Goal: Task Accomplishment & Management: Manage account settings

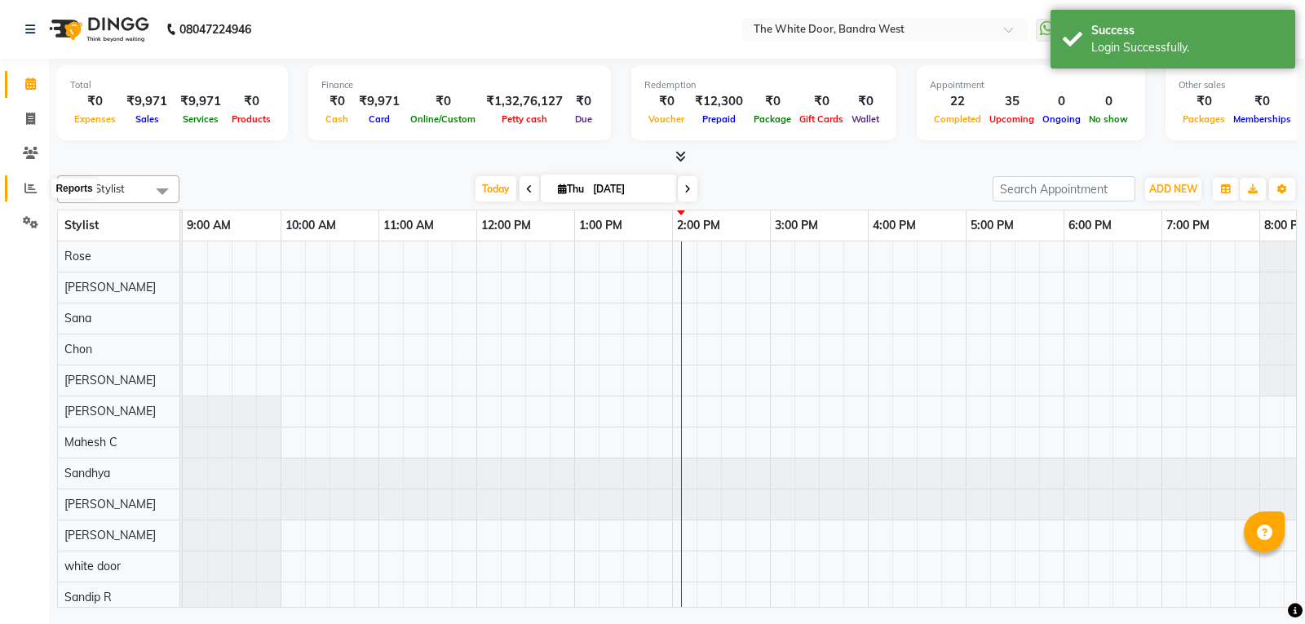
click at [31, 184] on icon at bounding box center [30, 188] width 12 height 12
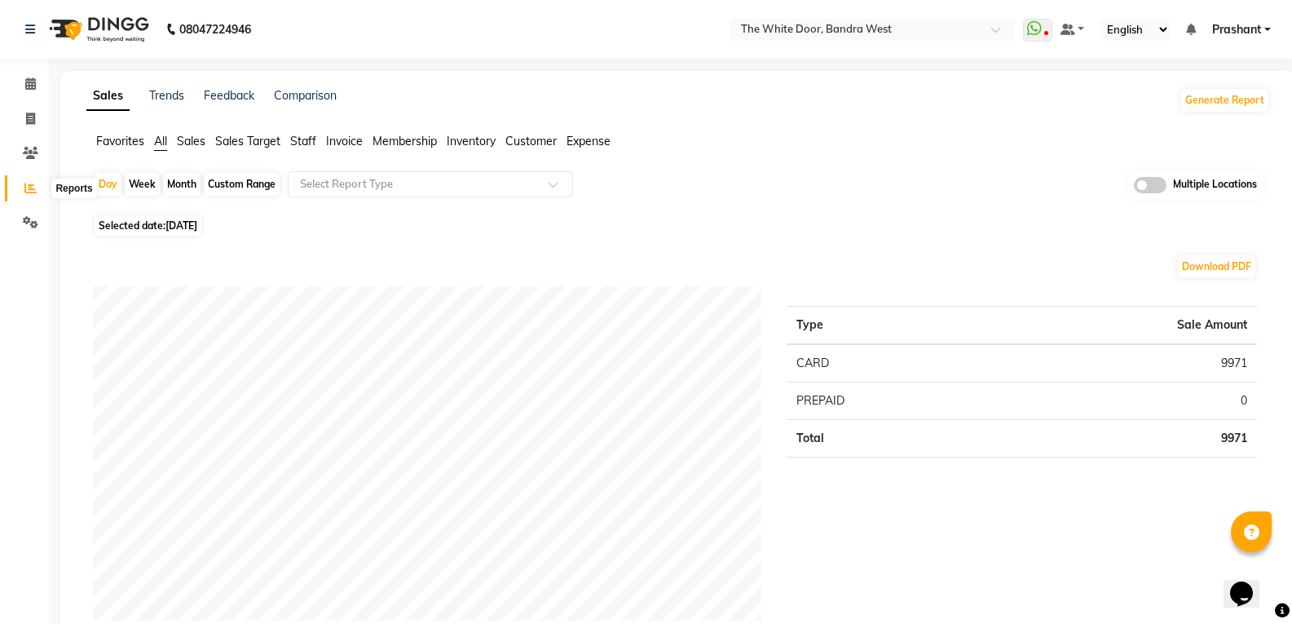
click at [24, 191] on span at bounding box center [30, 188] width 29 height 19
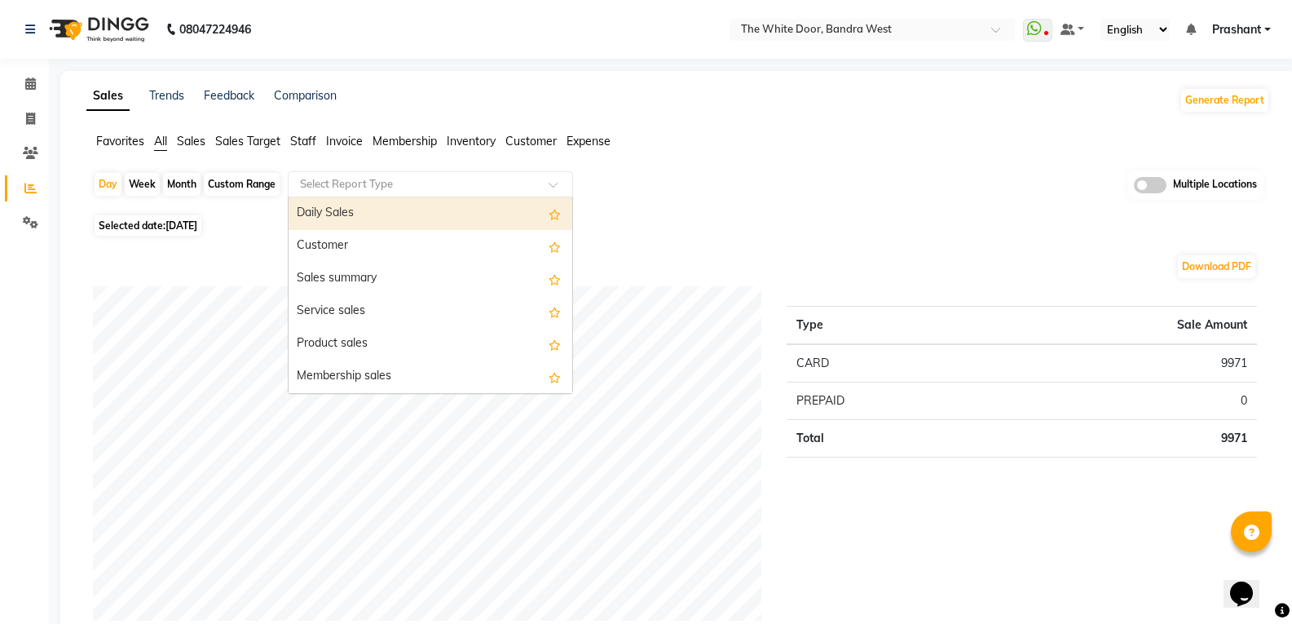
click at [351, 190] on input "text" at bounding box center [414, 184] width 235 height 16
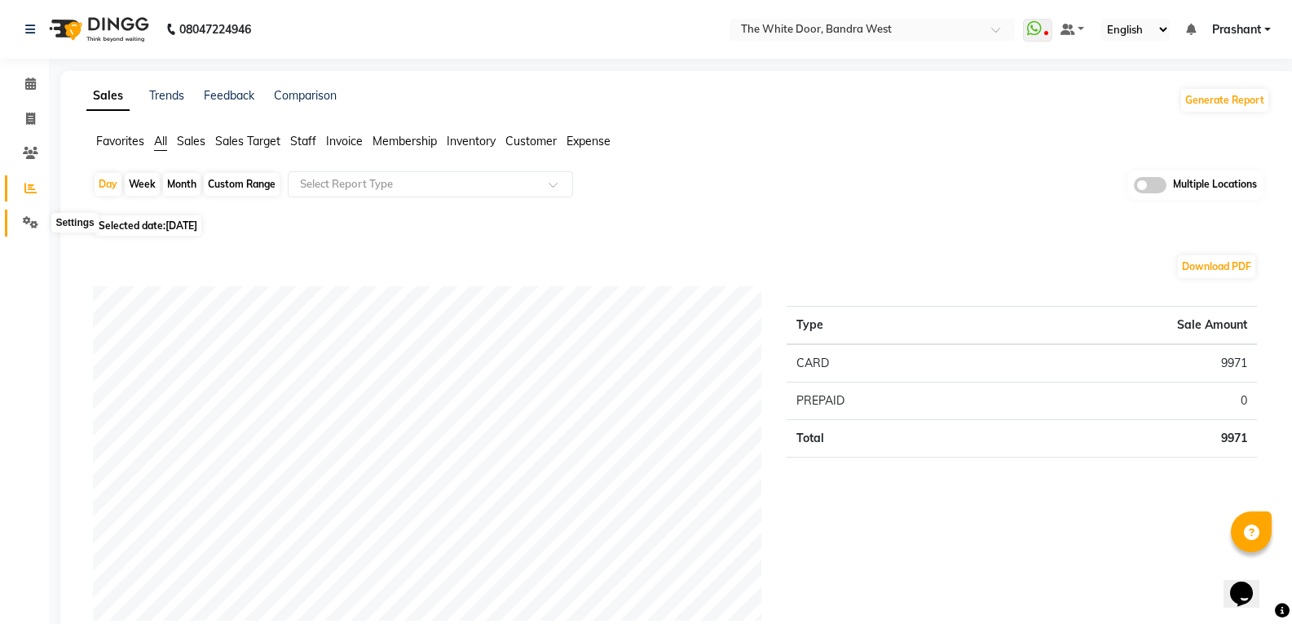
click at [35, 221] on icon at bounding box center [30, 222] width 15 height 12
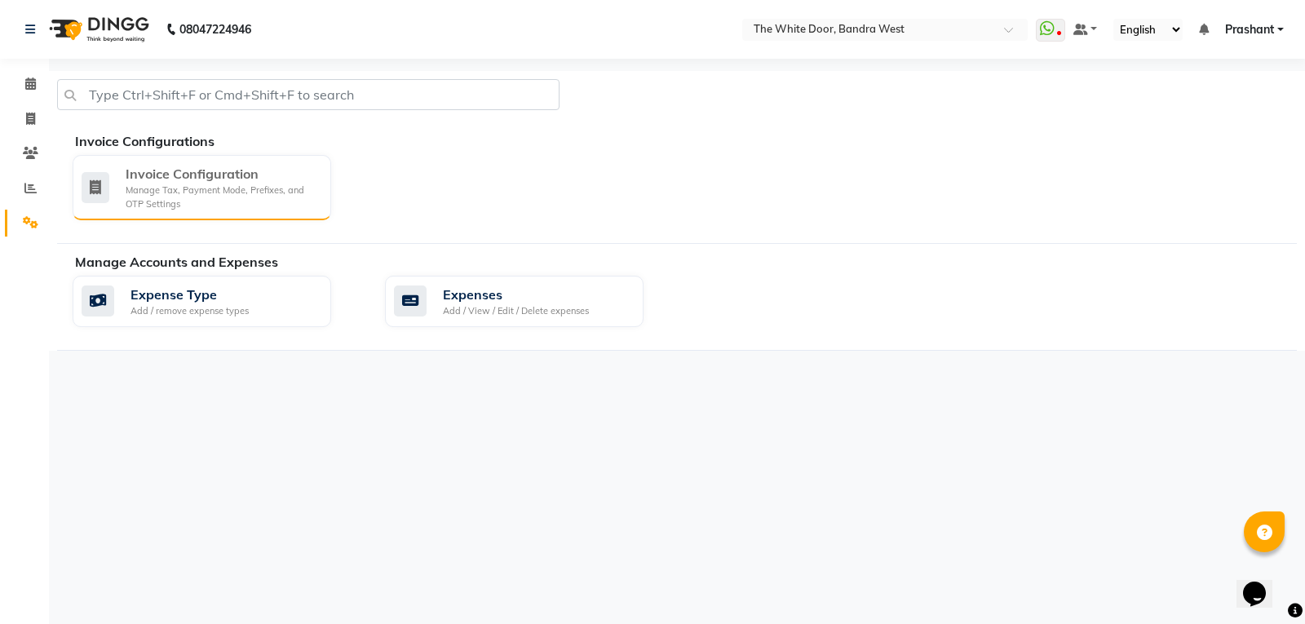
click at [143, 170] on div "Invoice Configuration" at bounding box center [222, 174] width 192 height 20
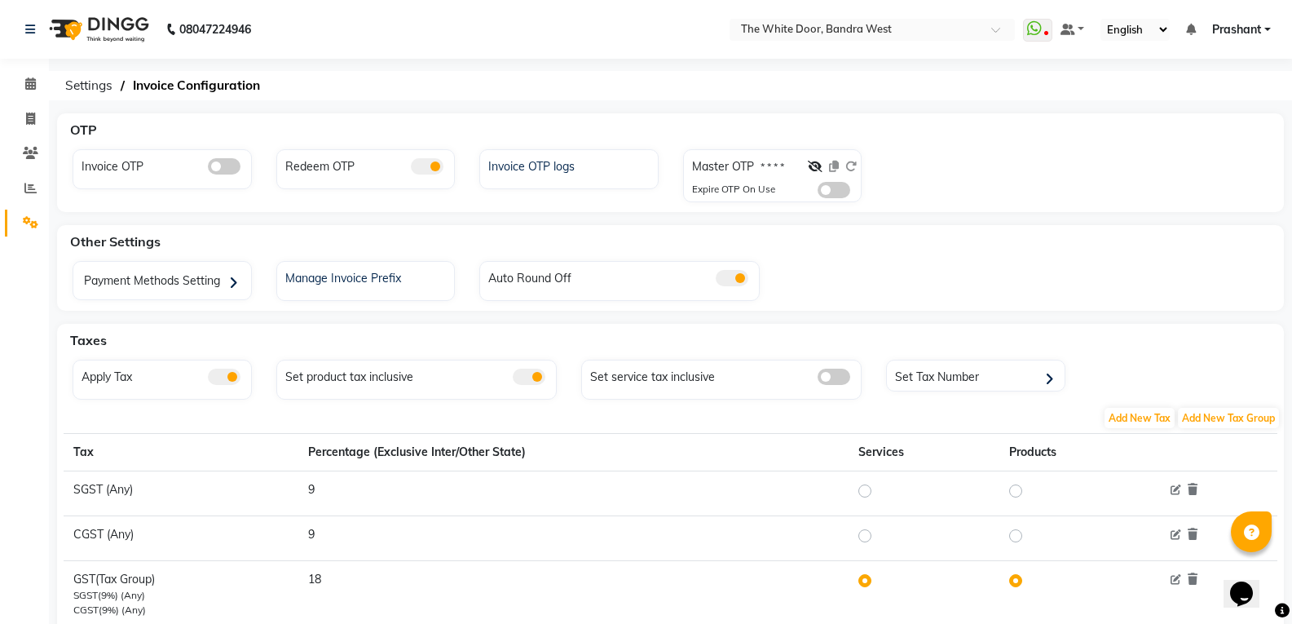
click at [809, 158] on div at bounding box center [832, 170] width 49 height 24
click at [814, 167] on icon at bounding box center [815, 166] width 15 height 11
click at [851, 166] on icon at bounding box center [851, 166] width 11 height 11
click at [855, 162] on icon at bounding box center [851, 166] width 11 height 11
click at [810, 164] on icon at bounding box center [816, 166] width 13 height 11
